Goal: Use online tool/utility

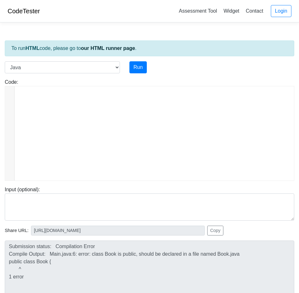
select select "java"
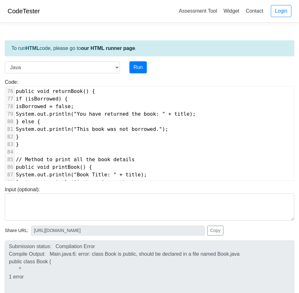
scroll to position [614, 0]
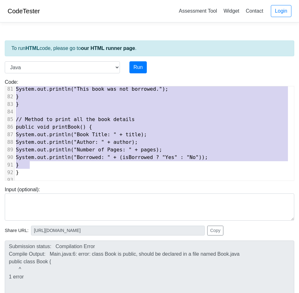
type textarea "package book; import java.text.NumberFormat; public class Book { // Attributes …"
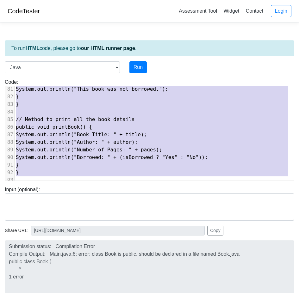
drag, startPoint x: 15, startPoint y: 92, endPoint x: 119, endPoint y: 178, distance: 135.5
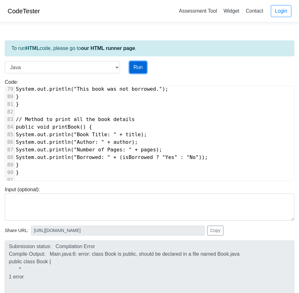
click at [141, 67] on button "Run" at bounding box center [137, 67] width 17 height 12
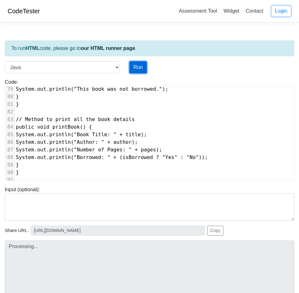
type input "[URL][DOMAIN_NAME]"
type textarea "Submission status: Compilation Error Compile Output: Main.java:4: error: class …"
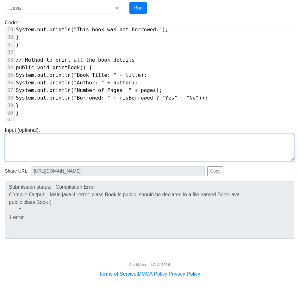
click at [38, 140] on textarea at bounding box center [150, 147] width 290 height 27
click at [38, 138] on textarea at bounding box center [150, 147] width 290 height 27
paste textarea "package book; import java.text.NumberFormat; import java.util.Scanner; public c…"
type textarea "package book; import java.text.NumberFormat; import java.util.Scanner; public c…"
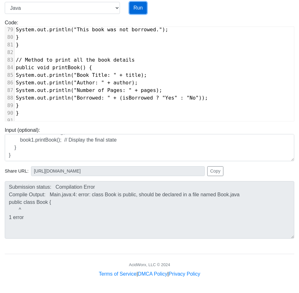
click at [140, 13] on button "Run" at bounding box center [137, 8] width 17 height 12
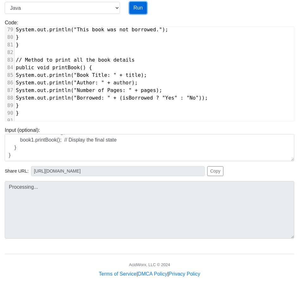
type input "[URL][DOMAIN_NAME]"
type textarea "Submission status: Compilation Error Compile Output: Main.java:4: error: class …"
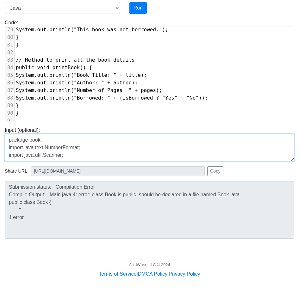
drag, startPoint x: 145, startPoint y: 159, endPoint x: 2, endPoint y: 133, distance: 145.6
click at [2, 133] on div "Input (optional): package book; import java.text.NumberFormat; import java.util…" at bounding box center [149, 144] width 299 height 35
